Goal: Task Accomplishment & Management: Use online tool/utility

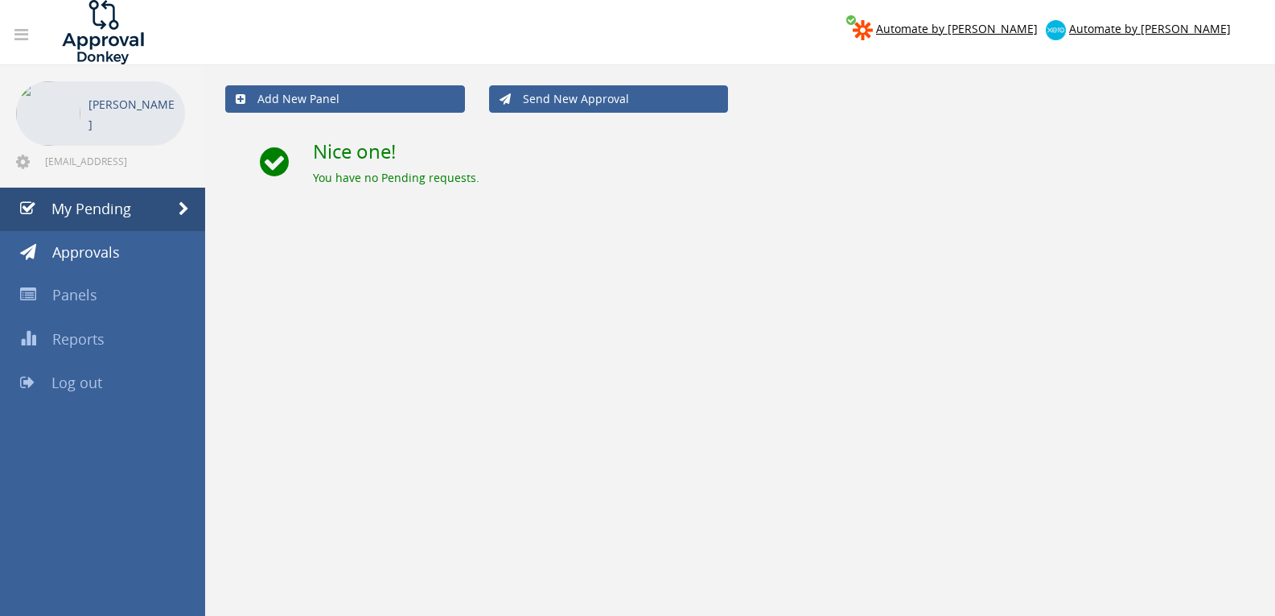
click at [83, 385] on span "Log out" at bounding box center [76, 382] width 51 height 19
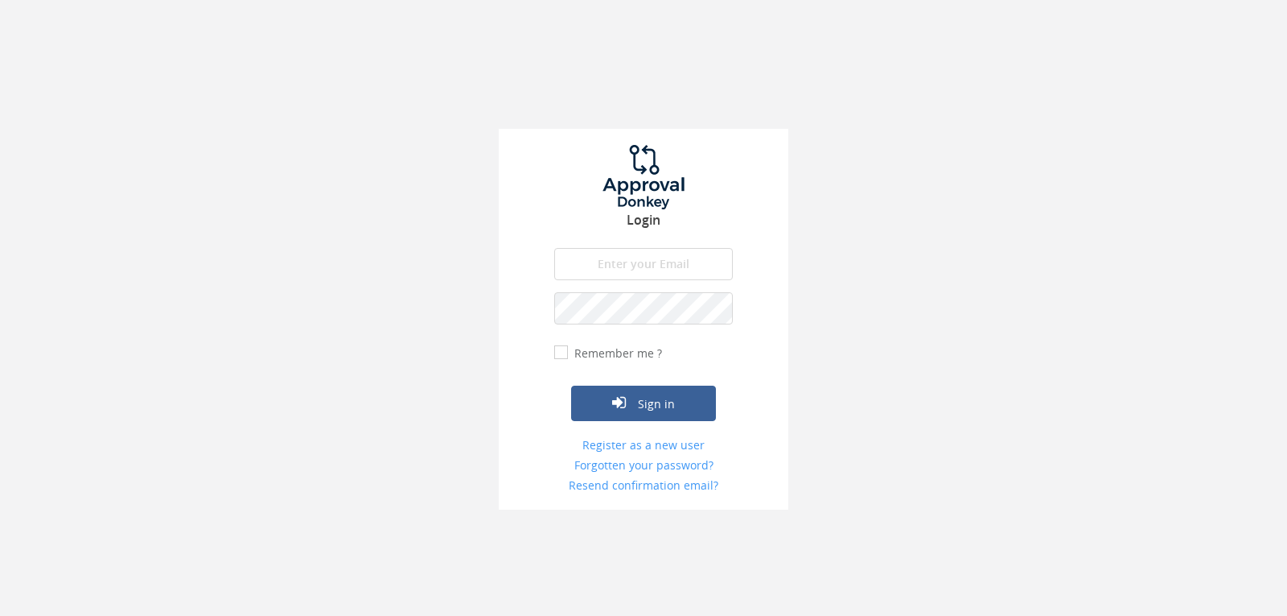
click at [632, 256] on input "email" at bounding box center [643, 264] width 179 height 32
type input "info@wedding-ideas.co.za"
click at [571, 385] on button "Sign in" at bounding box center [643, 402] width 145 height 35
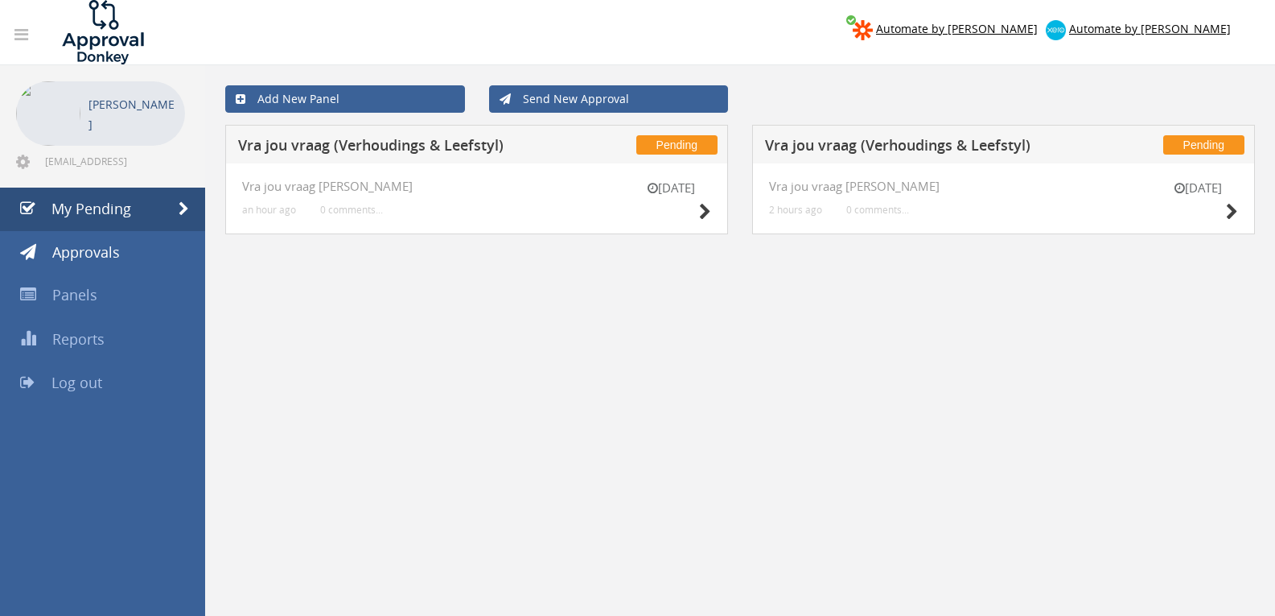
click at [1224, 210] on div "25 Aug" at bounding box center [1198, 202] width 80 height 46
click at [1227, 210] on icon at bounding box center [1232, 212] width 12 height 17
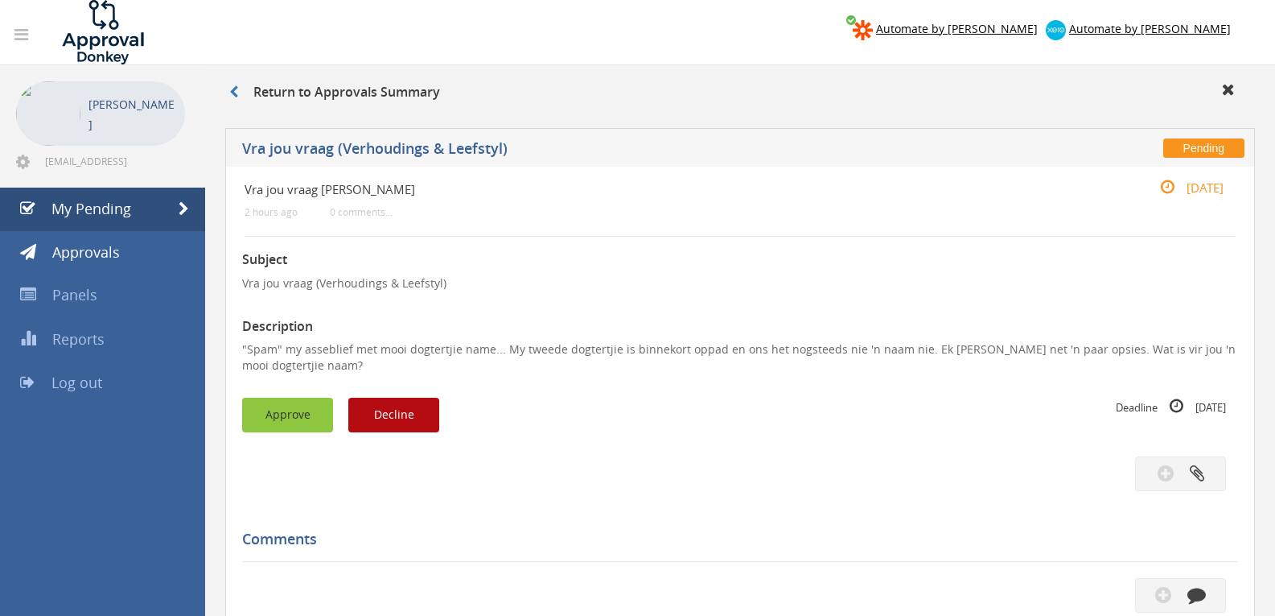
click at [257, 410] on button "Approve" at bounding box center [287, 415] width 91 height 35
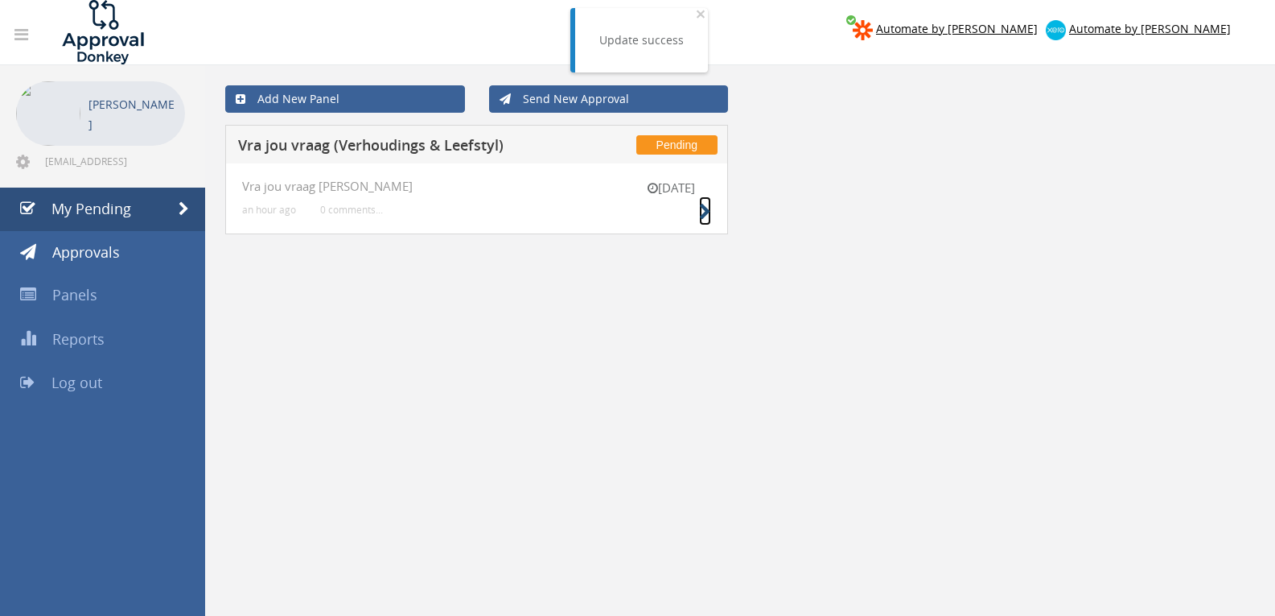
click at [702, 212] on icon at bounding box center [705, 212] width 12 height 17
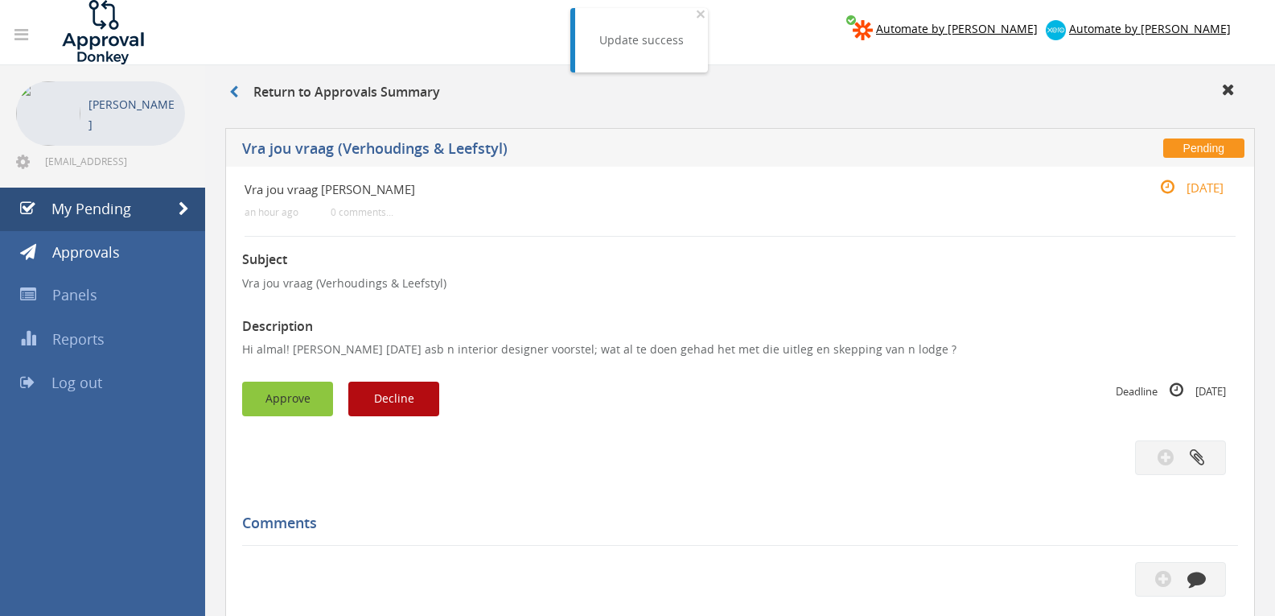
click at [300, 396] on button "Approve" at bounding box center [287, 398] width 91 height 35
